Goal: Task Accomplishment & Management: Manage account settings

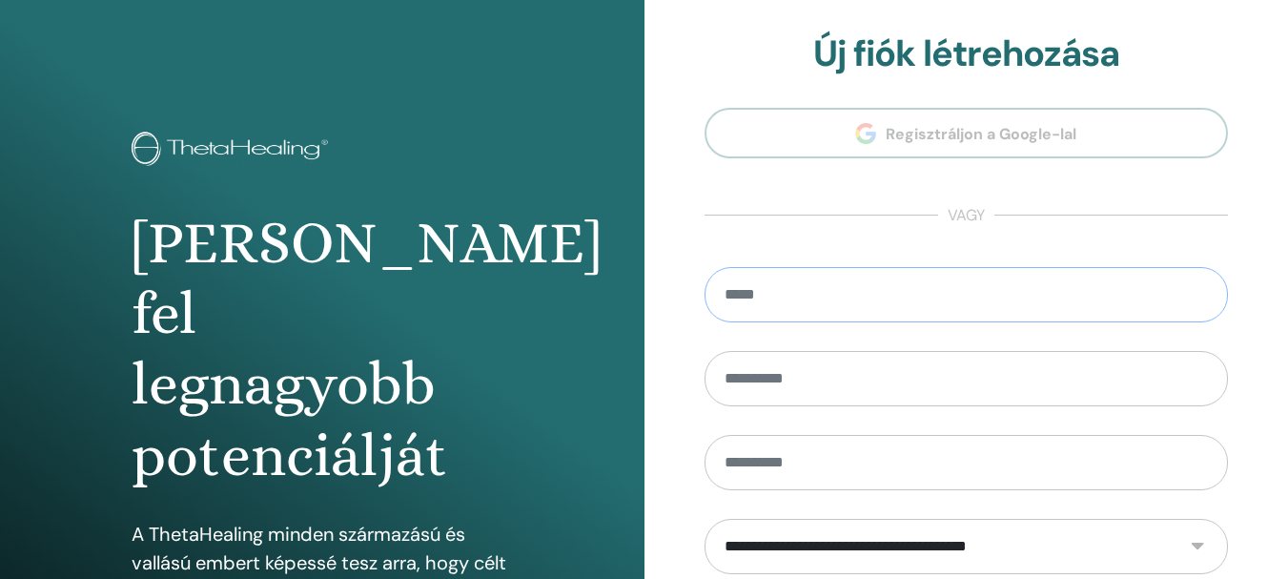
click at [838, 292] on input "email" at bounding box center [966, 294] width 524 height 55
type input "**********"
click at [840, 373] on input "text" at bounding box center [966, 378] width 524 height 55
type input "*"
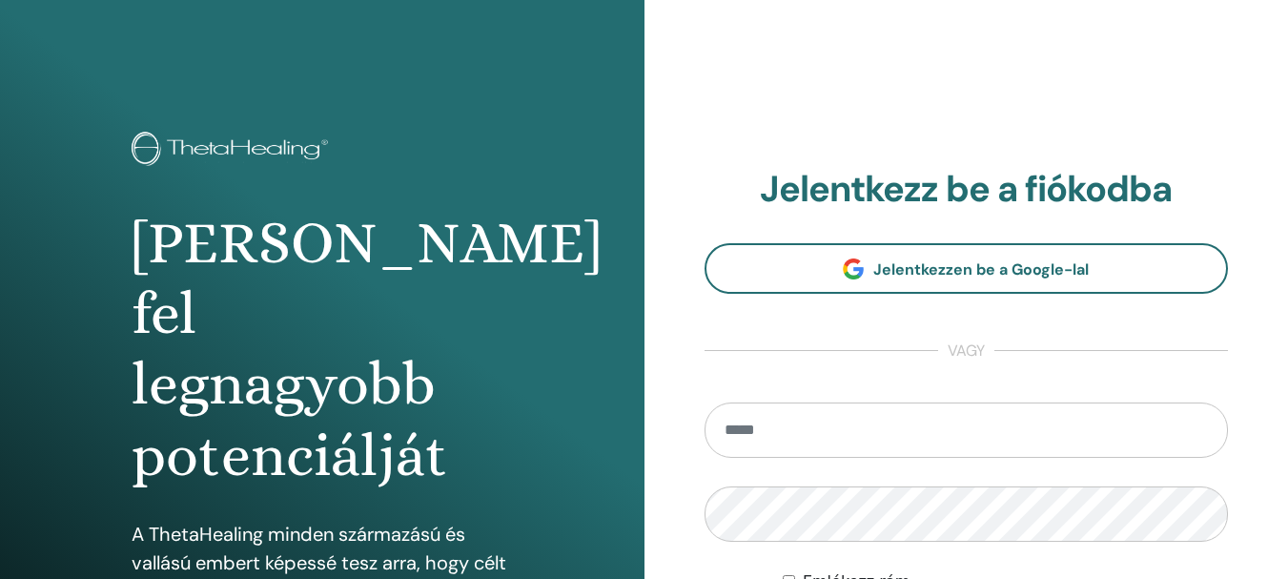
scroll to position [95, 0]
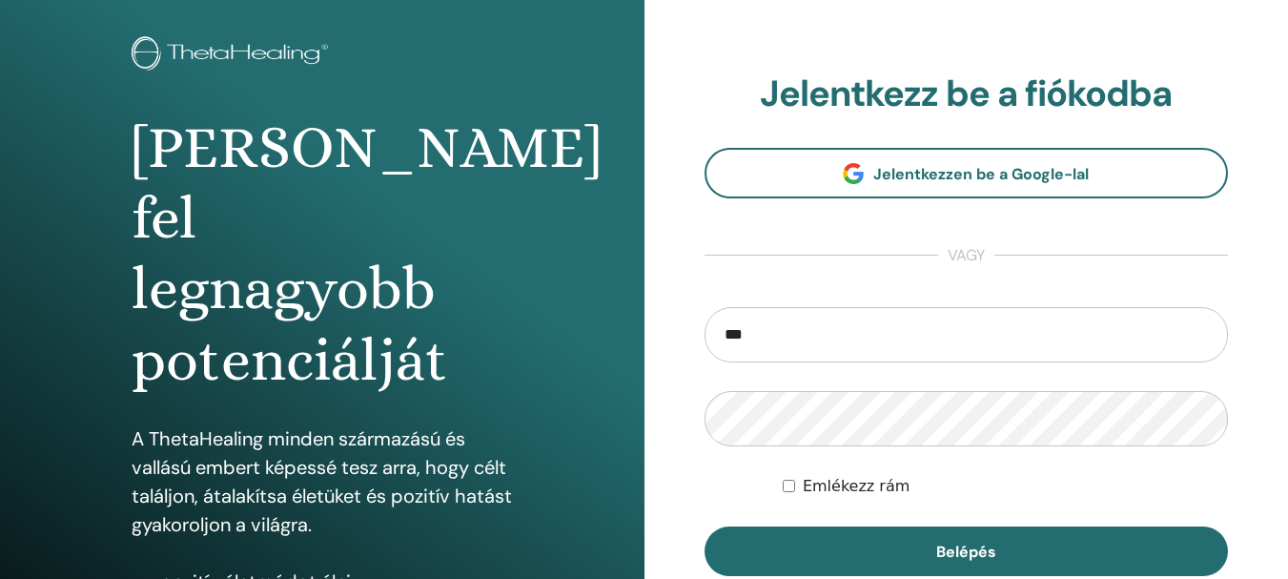
type input "**********"
click at [704, 526] on button "Belépés" at bounding box center [966, 551] width 524 height 50
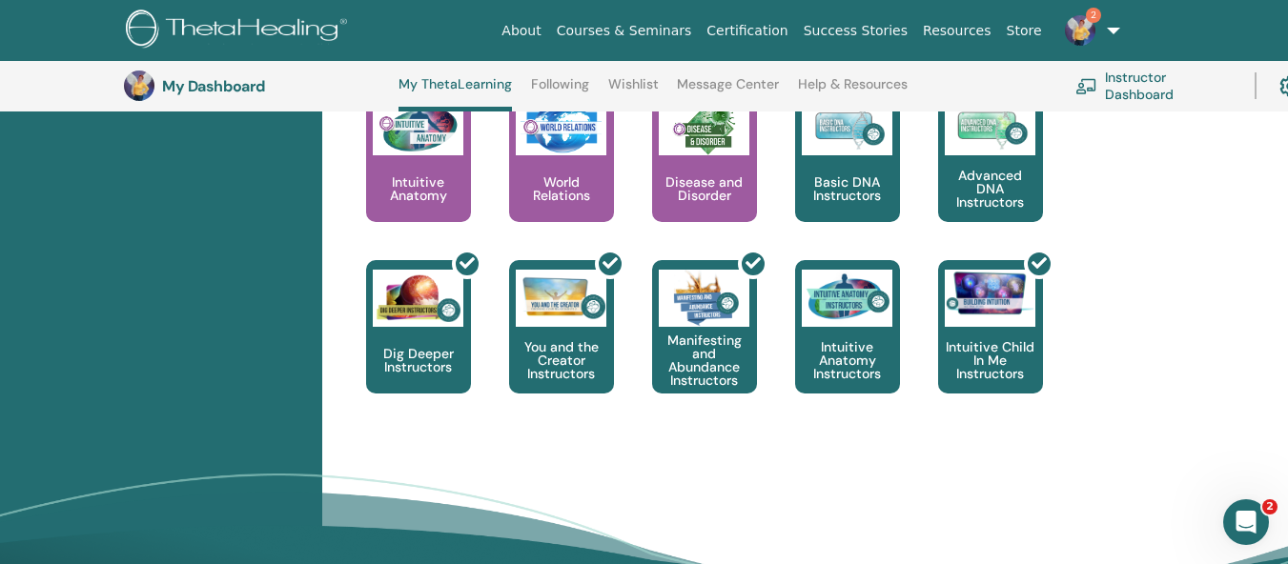
scroll to position [1023, 0]
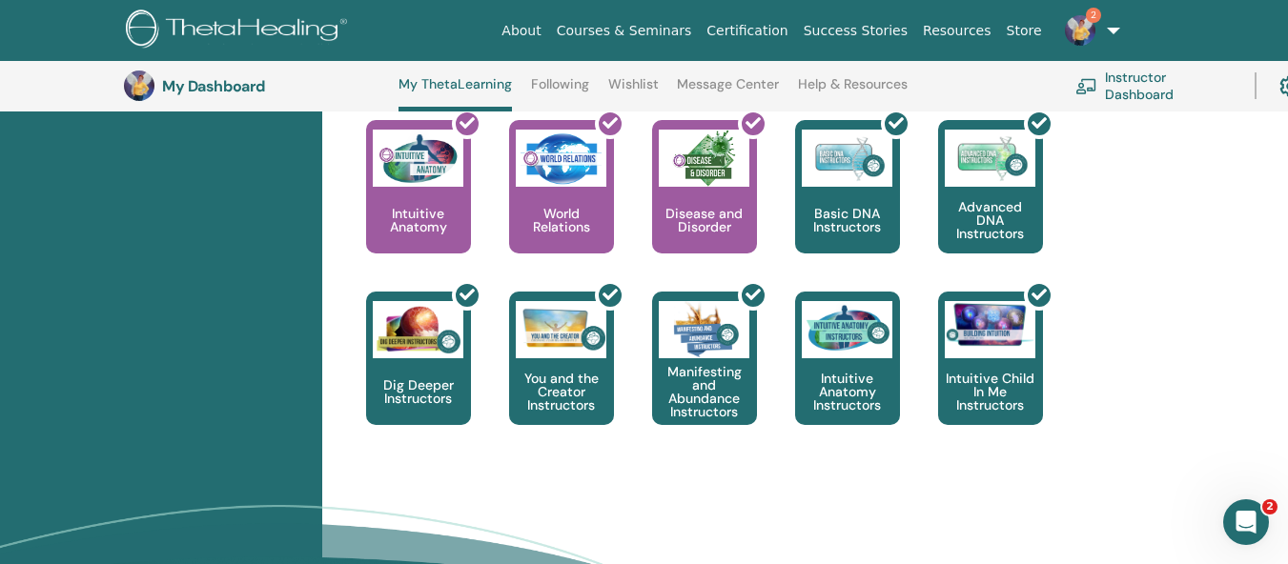
drag, startPoint x: 628, startPoint y: 410, endPoint x: 1128, endPoint y: 382, distance: 500.2
click at [1128, 382] on div "This is where your ThetaHealing journey begins. This is the first seminar to ta…" at bounding box center [739, 206] width 823 height 515
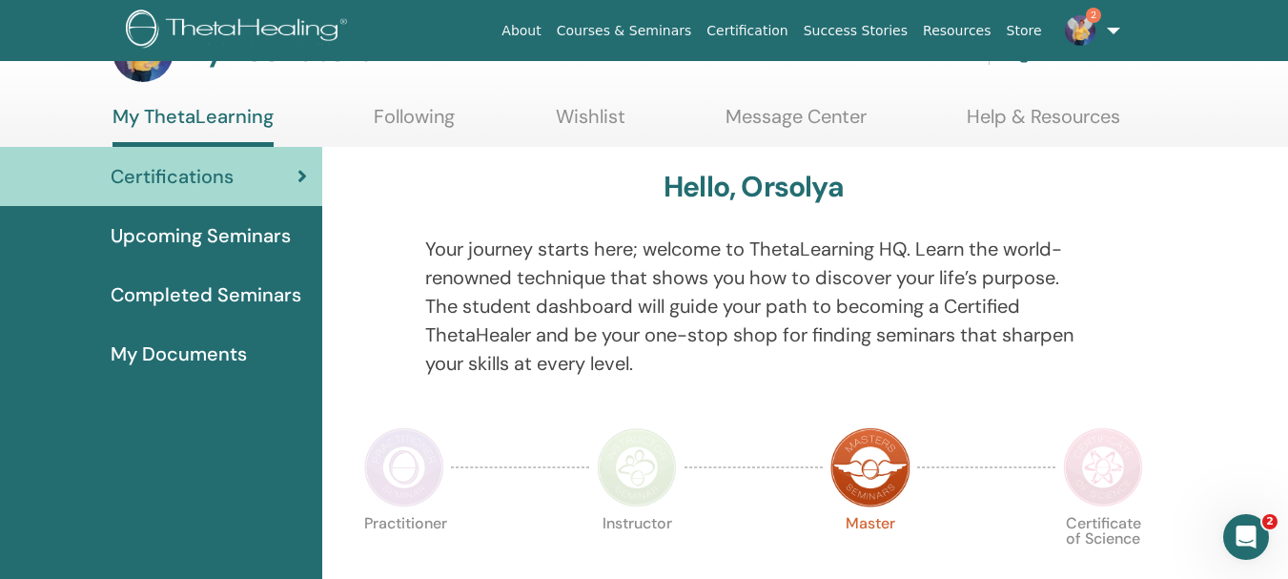
scroll to position [19, 0]
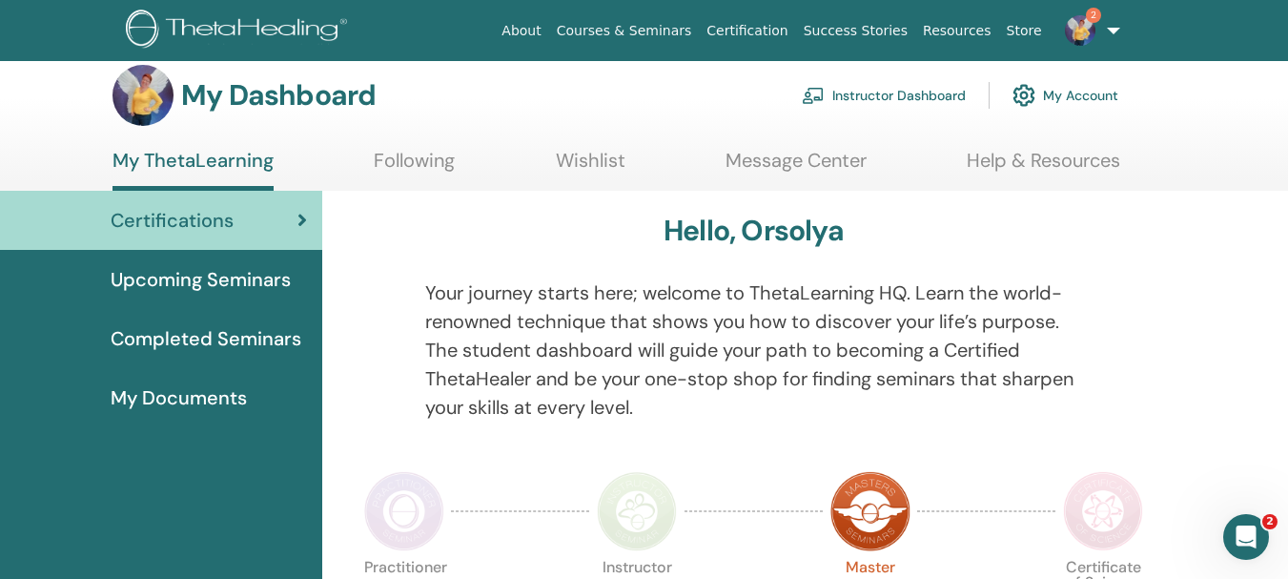
click at [1111, 31] on link "2" at bounding box center [1088, 30] width 78 height 61
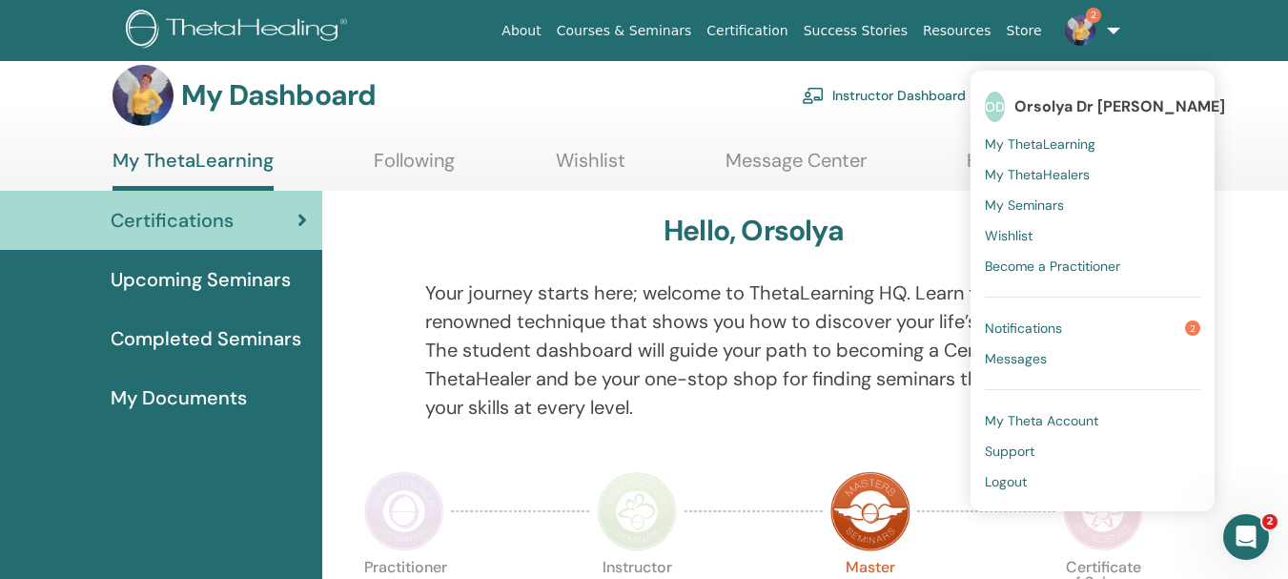
click at [1011, 488] on span "Logout" at bounding box center [1006, 481] width 42 height 17
